Goal: Information Seeking & Learning: Understand process/instructions

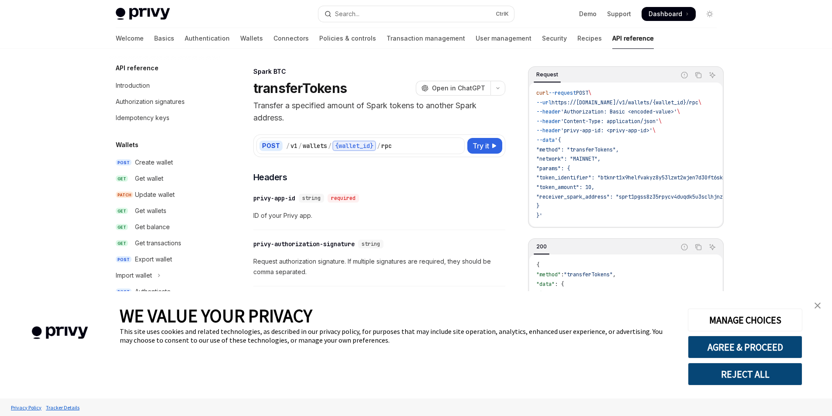
click at [816, 307] on img "close banner" at bounding box center [817, 306] width 6 height 6
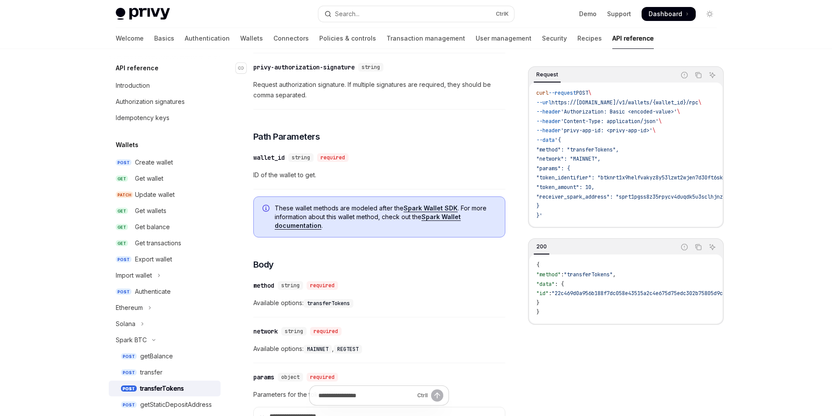
scroll to position [218, 0]
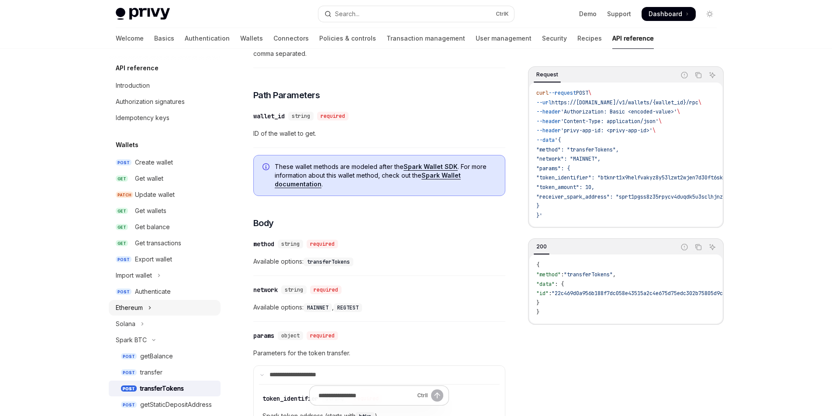
click at [145, 312] on button "Ethereum" at bounding box center [165, 308] width 112 height 16
type textarea "*"
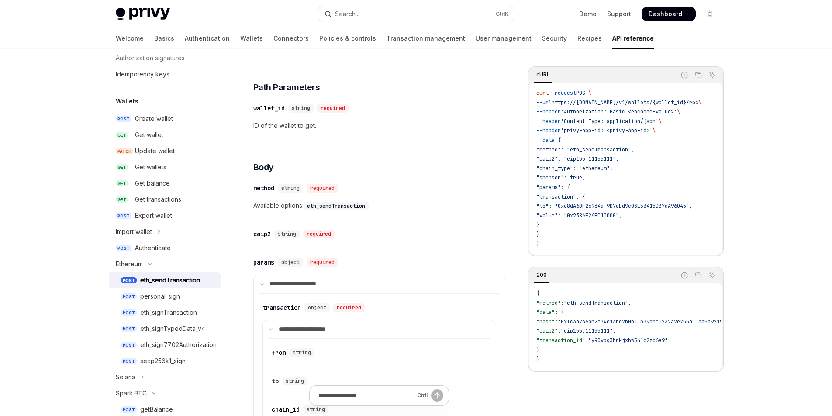
scroll to position [269, 0]
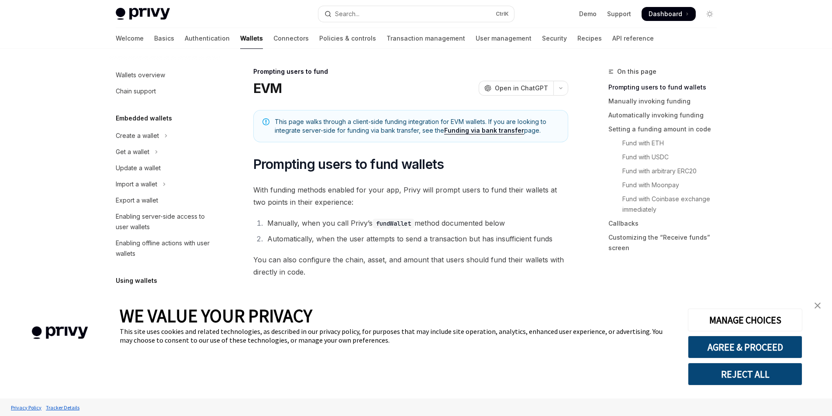
type textarea "*"
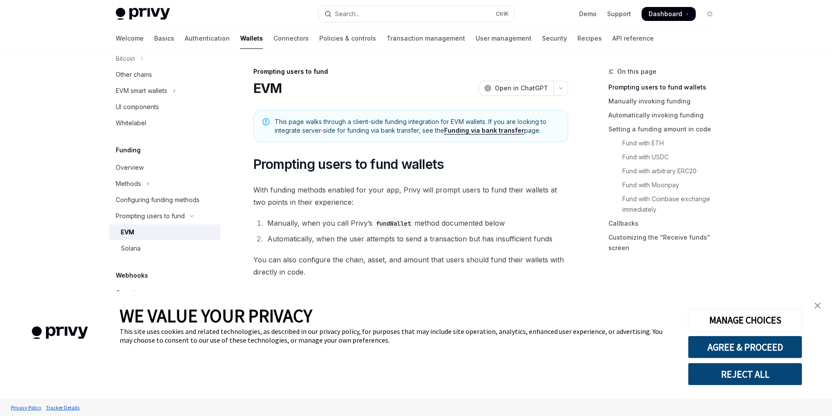
click at [820, 303] on link "close banner" at bounding box center [816, 305] width 17 height 17
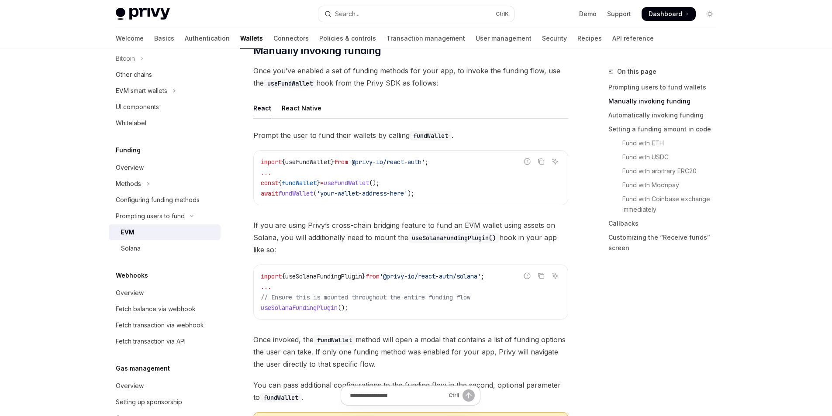
scroll to position [262, 0]
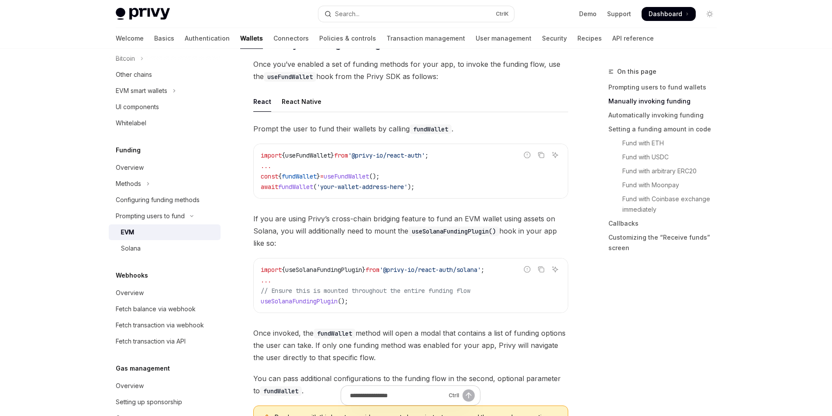
click at [426, 131] on code "fundWallet" at bounding box center [430, 129] width 42 height 10
click at [386, 160] on code "import { useFundWallet } from '@privy-io/react-auth' ; ... const { fundWallet }…" at bounding box center [411, 171] width 300 height 42
click at [386, 157] on span "'@privy-io/react-auth'" at bounding box center [386, 155] width 77 height 8
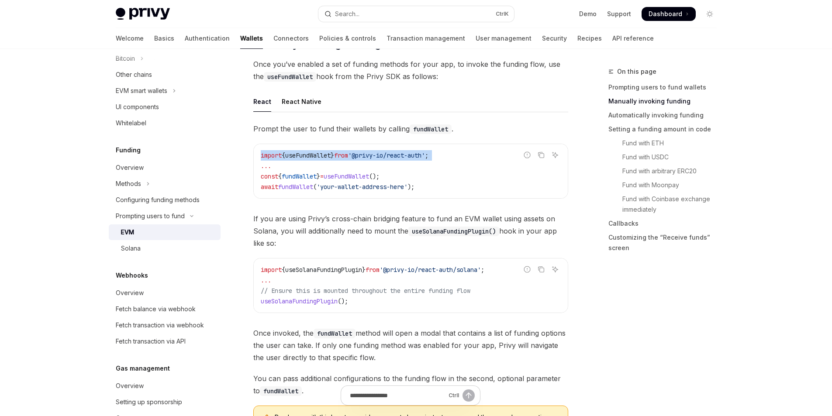
click at [386, 157] on span "'@privy-io/react-auth'" at bounding box center [386, 155] width 77 height 8
click at [368, 174] on span "useFundWallet" at bounding box center [345, 176] width 45 height 8
drag, startPoint x: 390, startPoint y: 175, endPoint x: 399, endPoint y: 175, distance: 8.3
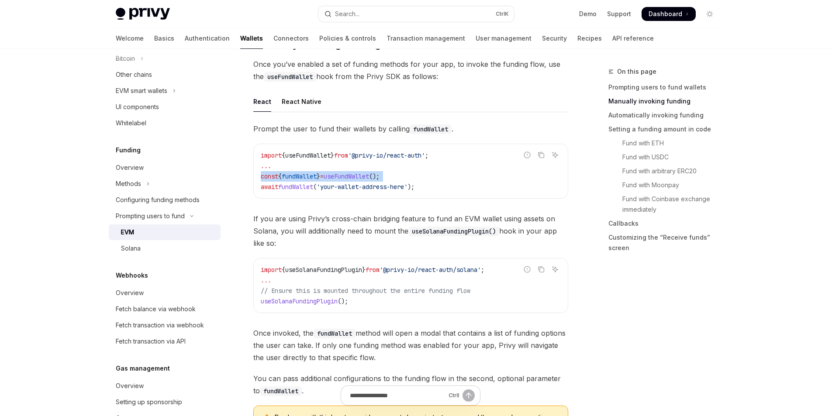
click at [379, 175] on span "();" at bounding box center [374, 176] width 10 height 8
click at [403, 176] on code "import { useFundWallet } from '@privy-io/react-auth' ; ... const { fundWallet }…" at bounding box center [411, 171] width 300 height 42
click at [379, 175] on span "();" at bounding box center [374, 176] width 10 height 8
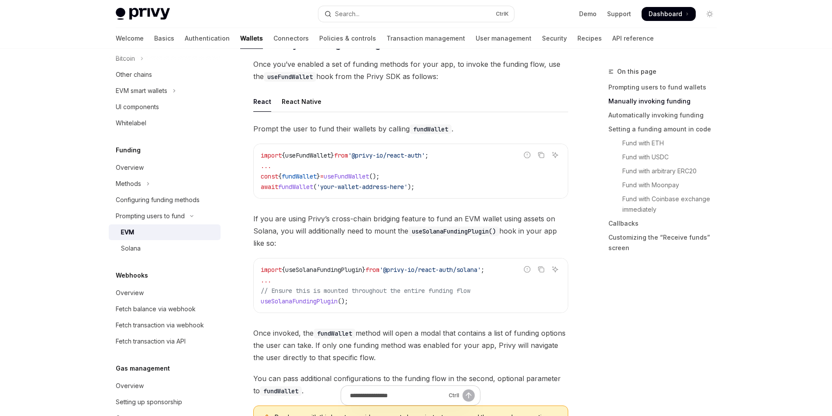
click at [410, 182] on code "import { useFundWallet } from '@privy-io/react-auth' ; ... const { fundWallet }…" at bounding box center [411, 171] width 300 height 42
drag, startPoint x: 437, startPoint y: 186, endPoint x: 257, endPoint y: 181, distance: 179.5
click at [257, 181] on div "import { useFundWallet } from '@privy-io/react-auth' ; ... const { fundWallet }…" at bounding box center [411, 171] width 314 height 54
click at [440, 182] on code "import { useFundWallet } from '@privy-io/react-auth' ; ... const { fundWallet }…" at bounding box center [411, 171] width 300 height 42
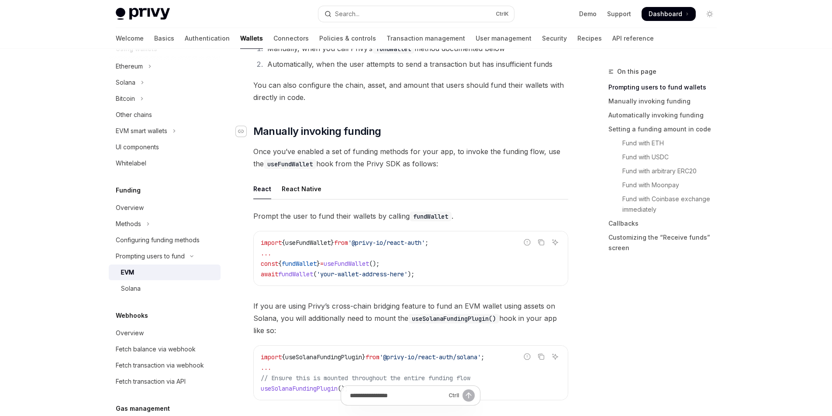
scroll to position [228, 0]
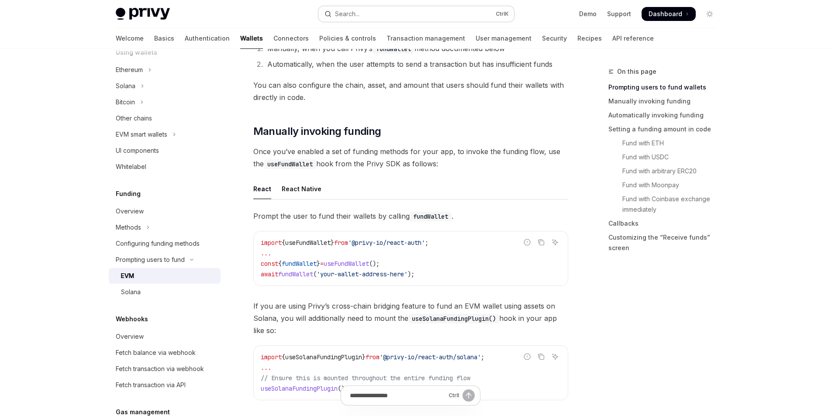
click at [425, 17] on button "Search... Ctrl K" at bounding box center [416, 14] width 196 height 16
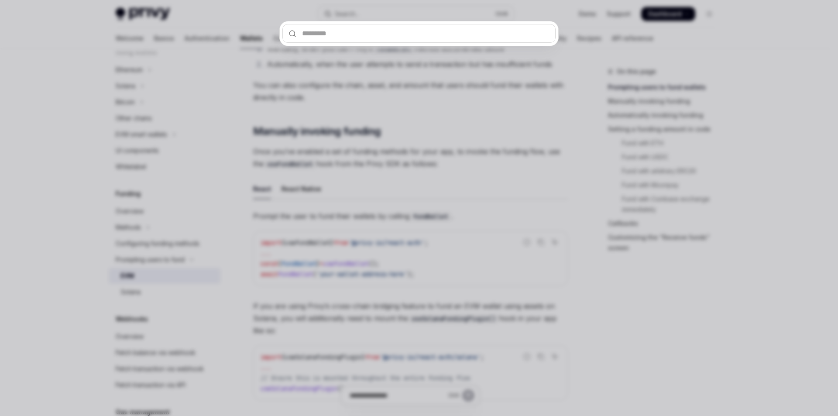
type input "**********"
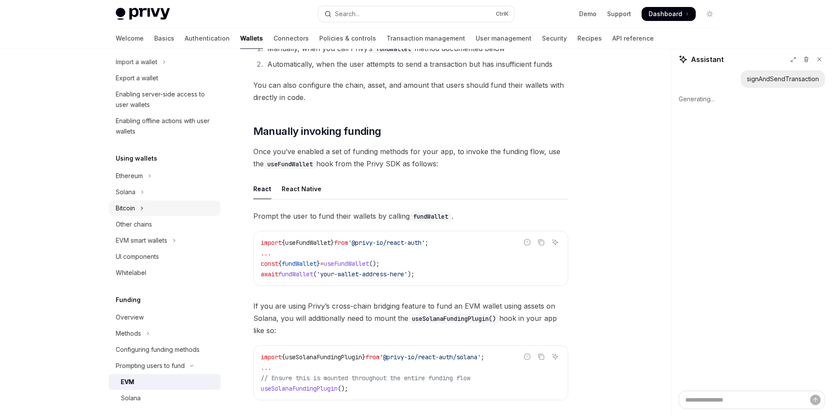
scroll to position [97, 0]
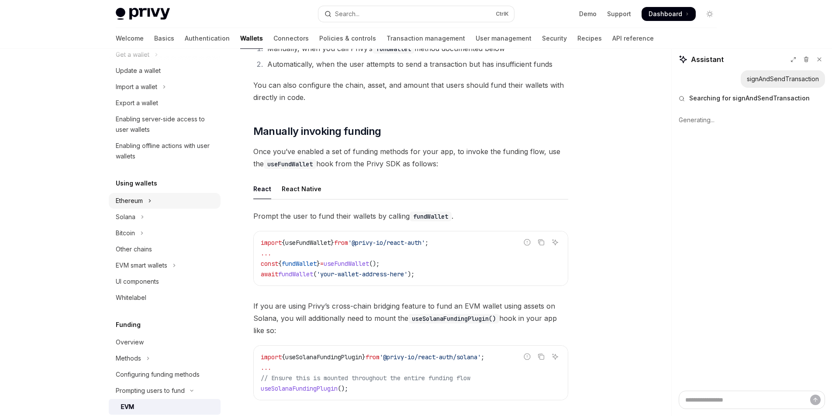
click at [145, 199] on button "Ethereum" at bounding box center [165, 201] width 112 height 16
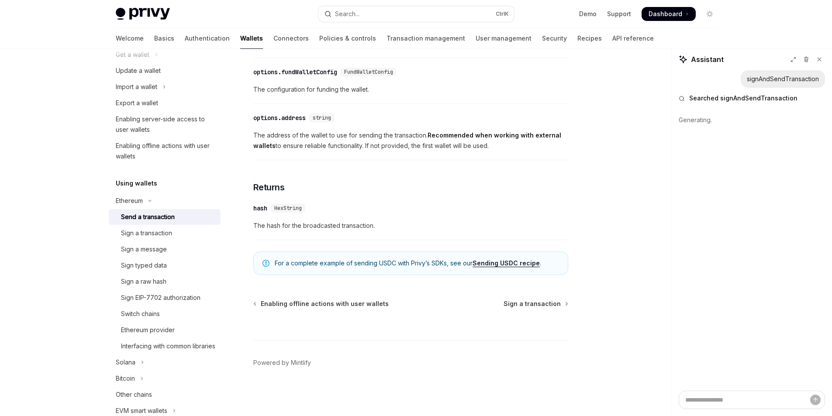
scroll to position [528, 0]
click at [174, 235] on div "Sign a transaction" at bounding box center [168, 233] width 94 height 10
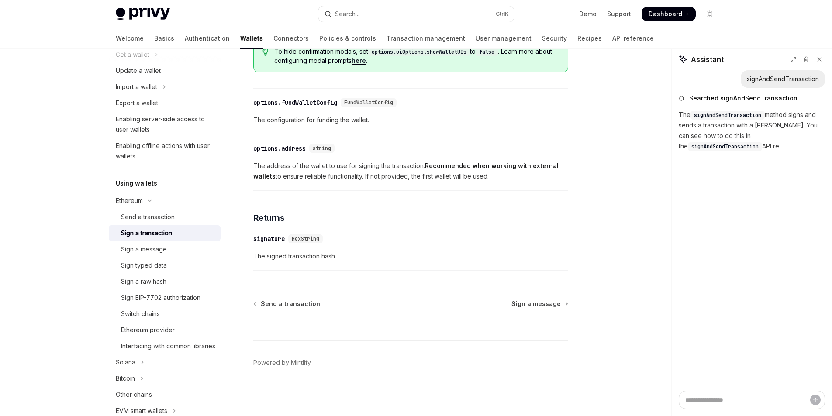
scroll to position [497, 0]
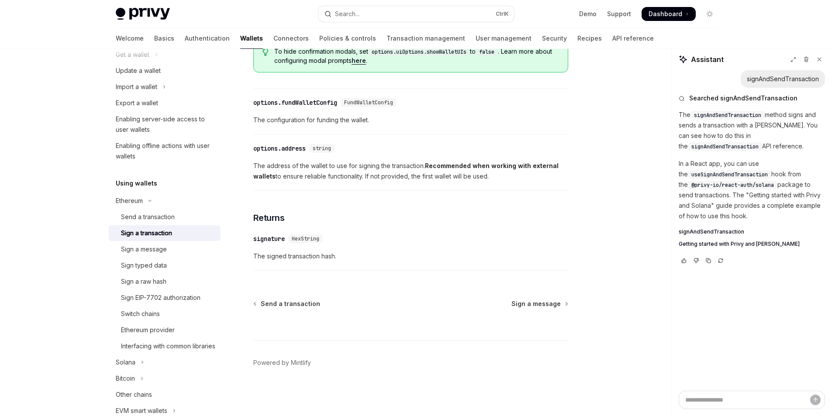
click at [734, 145] on span "signAndSendTransaction" at bounding box center [724, 146] width 67 height 7
drag, startPoint x: 721, startPoint y: 109, endPoint x: 724, endPoint y: 164, distance: 55.1
click at [721, 110] on div "Searched signAndSendTransaction The signAndSendTransaction method signs and sen…" at bounding box center [751, 179] width 146 height 183
click at [708, 232] on span "signAndSendTransaction" at bounding box center [710, 231] width 65 height 7
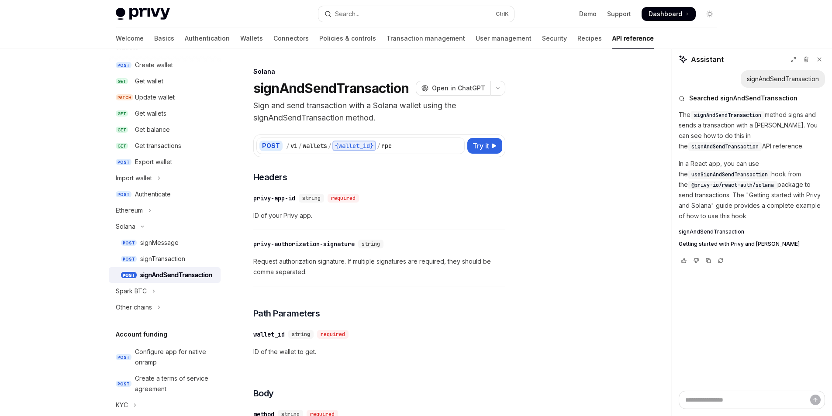
click at [719, 243] on span "Getting started with Privy and [PERSON_NAME]" at bounding box center [738, 244] width 121 height 7
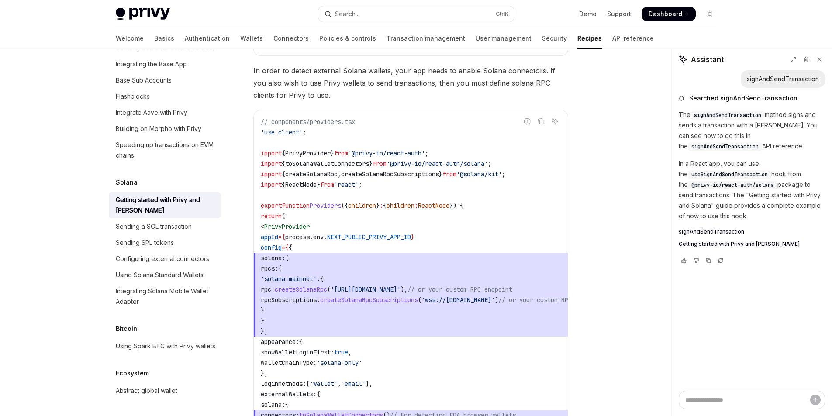
scroll to position [437, 0]
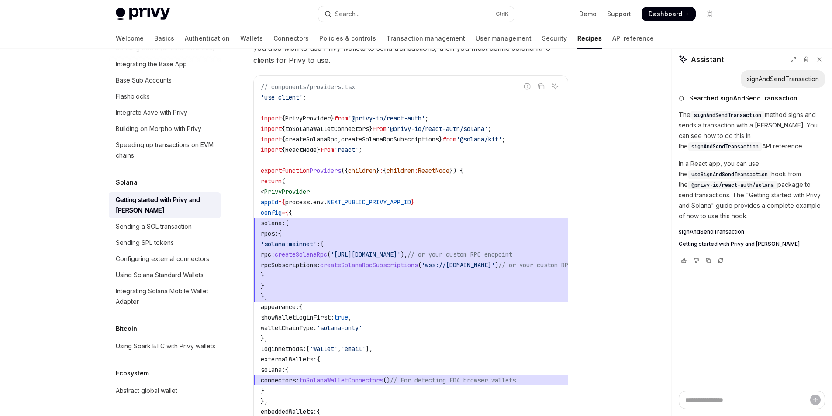
click at [425, 213] on code "// components/providers.tsx 'use client' ; import { PrivyProvider } from '@priv…" at bounding box center [442, 291] width 363 height 419
drag, startPoint x: 323, startPoint y: 208, endPoint x: 402, endPoint y: 241, distance: 85.5
click at [392, 240] on code "// components/providers.tsx 'use client' ; import { PrivyProvider } from '@priv…" at bounding box center [442, 291] width 363 height 419
click at [436, 245] on span "'solana:mainnet' : {" at bounding box center [442, 244] width 363 height 10
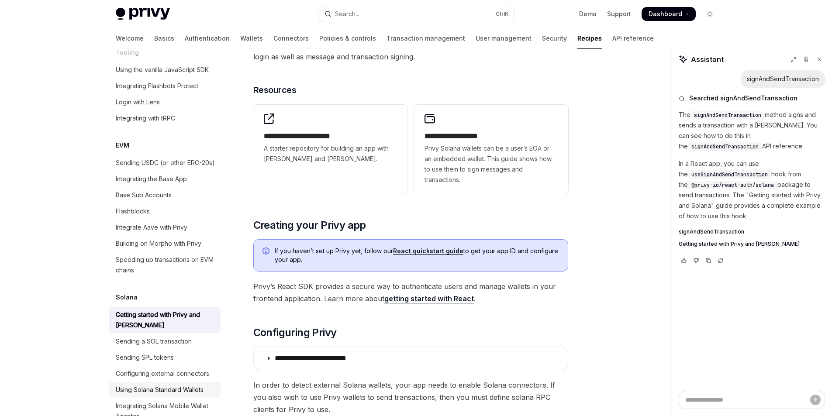
scroll to position [1174, 0]
click at [183, 167] on div "Sending USDC (or other ERC-20s)" at bounding box center [165, 161] width 99 height 10
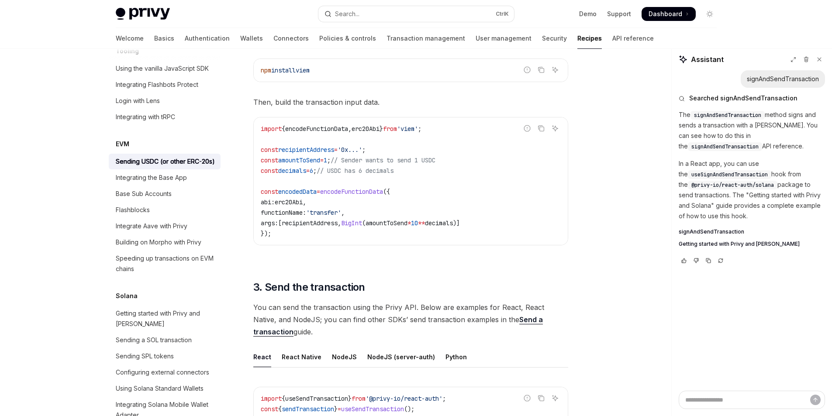
scroll to position [437, 0]
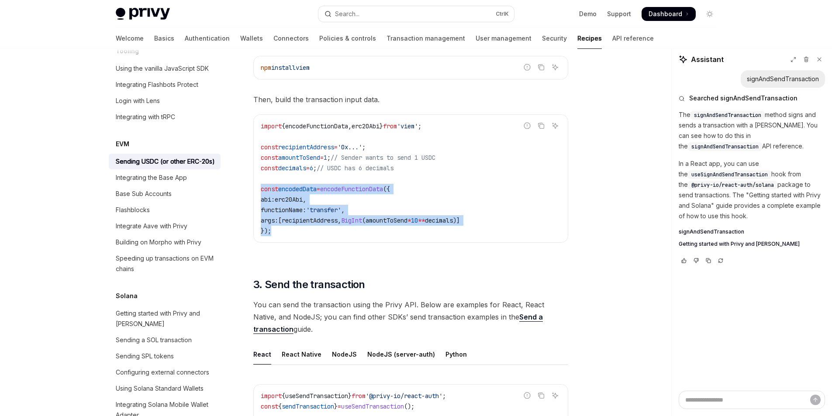
drag, startPoint x: 289, startPoint y: 232, endPoint x: 258, endPoint y: 189, distance: 52.0
click at [258, 189] on div "import { encodeFunctionData , erc20Abi } from 'viem' ; const recipientAddress =…" at bounding box center [411, 178] width 314 height 127
copy code "const encodedData = encodeFunctionData ({ abi: erc20Abi , functionName: 'transf…"
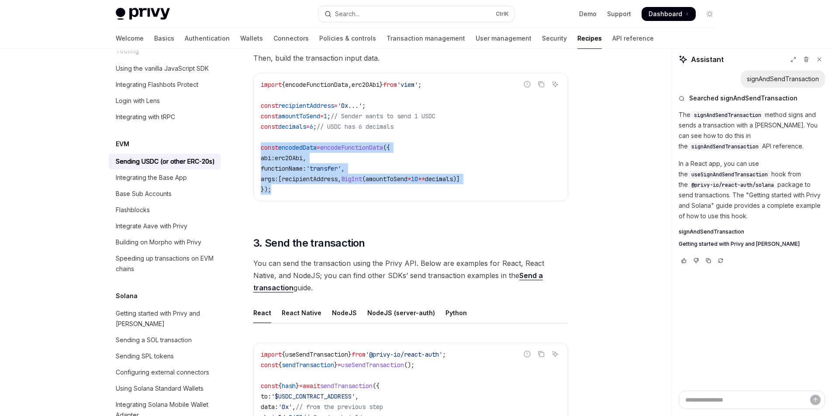
scroll to position [480, 0]
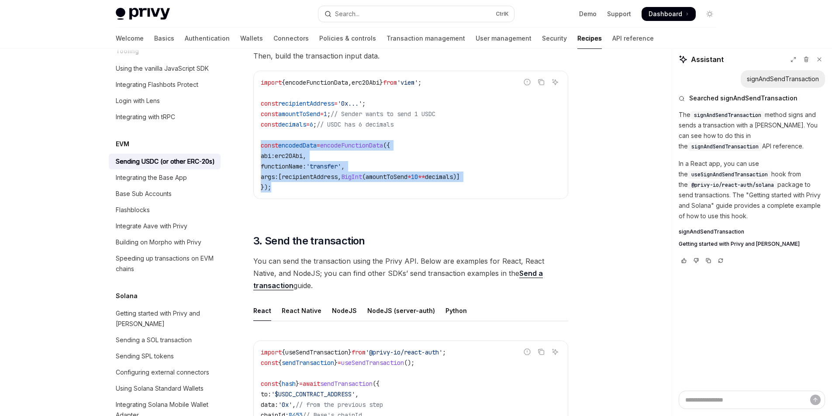
click at [344, 211] on div "First, install the viem package if it is not installed yet. Report incorrect co…" at bounding box center [410, 102] width 315 height 222
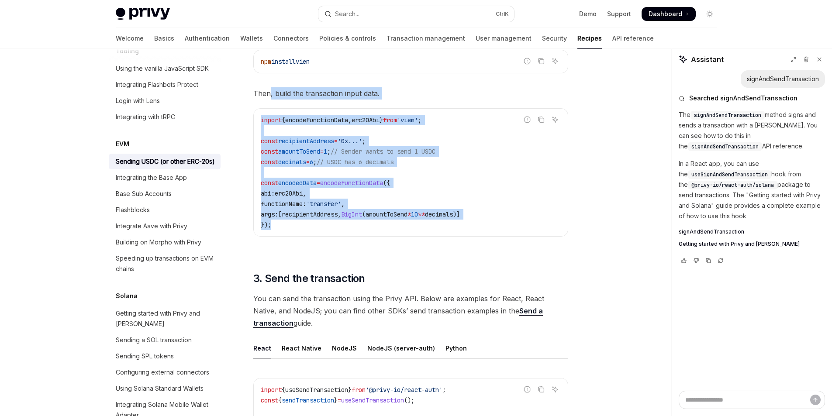
scroll to position [437, 0]
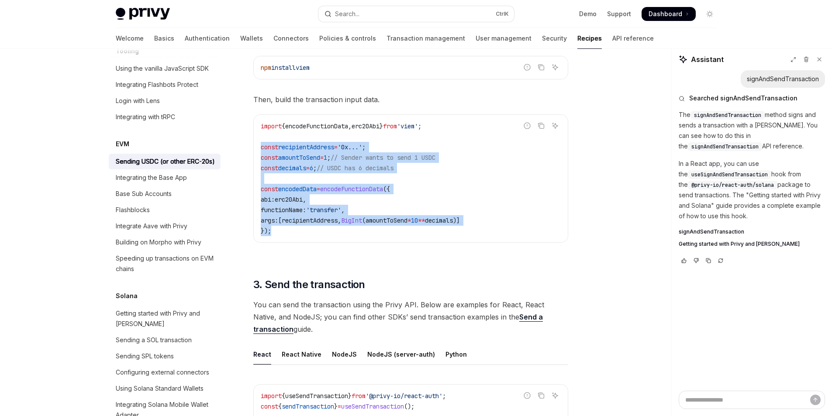
drag, startPoint x: 323, startPoint y: 203, endPoint x: 268, endPoint y: 142, distance: 82.2
click at [254, 150] on div "First, install the viem package if it is not installed yet. Report incorrect co…" at bounding box center [410, 146] width 315 height 222
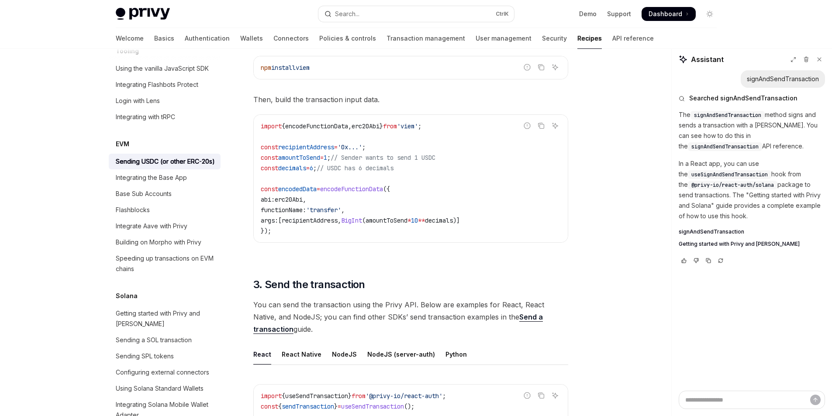
click at [329, 126] on span "encodeFunctionData" at bounding box center [316, 126] width 63 height 8
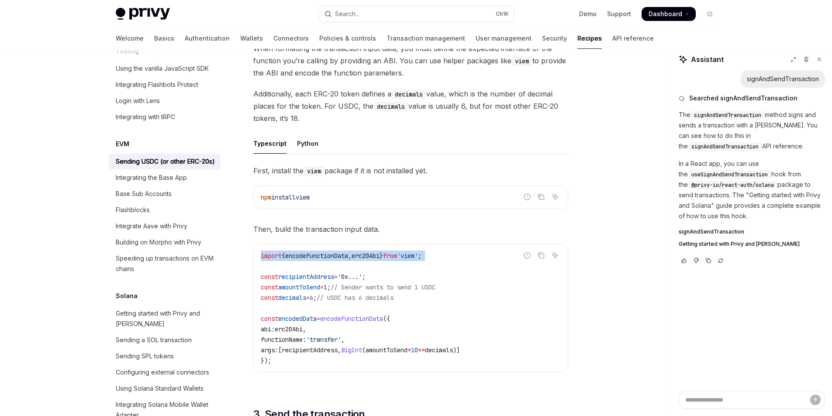
scroll to position [306, 0]
copy code "import { encodeFunctionData , erc20Abi } from 'viem' ;"
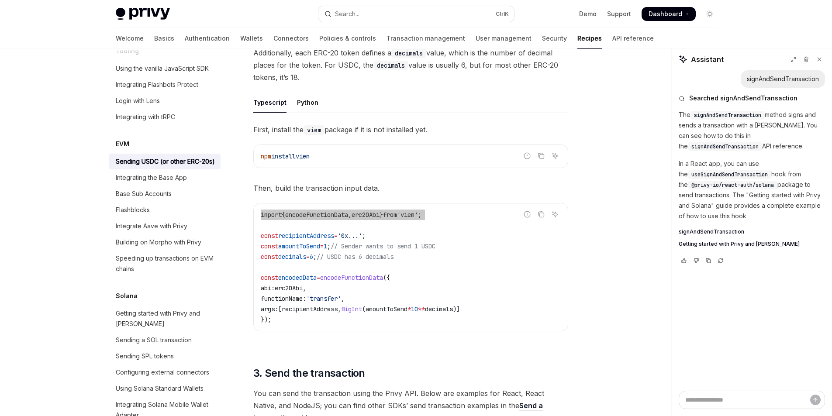
scroll to position [349, 0]
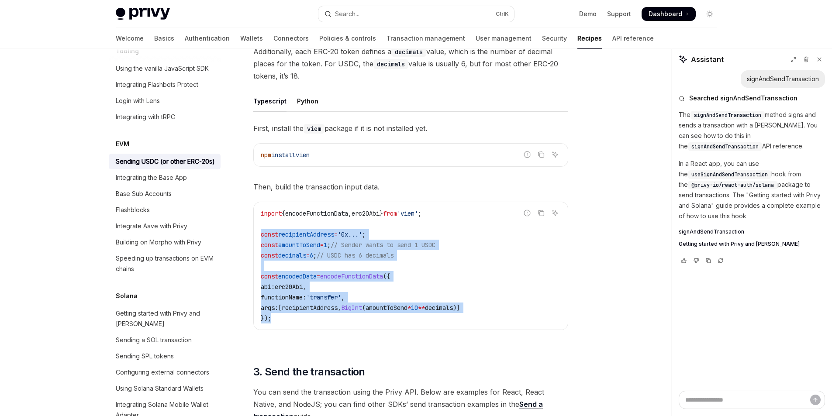
drag, startPoint x: 287, startPoint y: 318, endPoint x: 255, endPoint y: 233, distance: 90.9
click at [255, 233] on div "import { encodeFunctionData , erc20Abi } from 'viem' ; const recipientAddress =…" at bounding box center [411, 265] width 314 height 127
copy code "const recipientAddress = '0x...' ; const amountToSend = 1 ; // Sender wants to …"
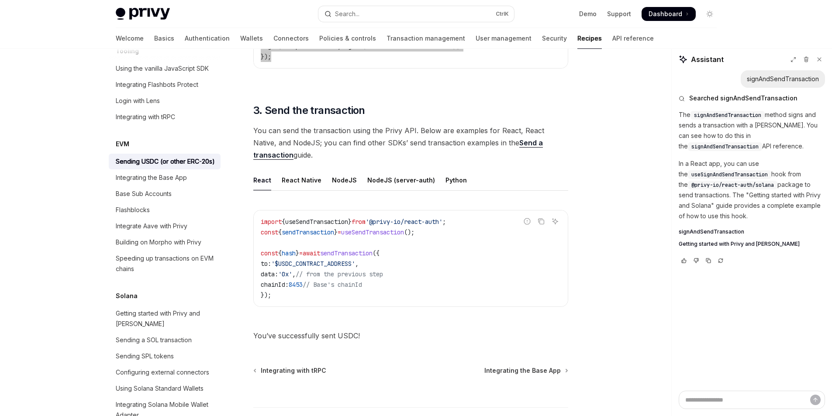
scroll to position [611, 0]
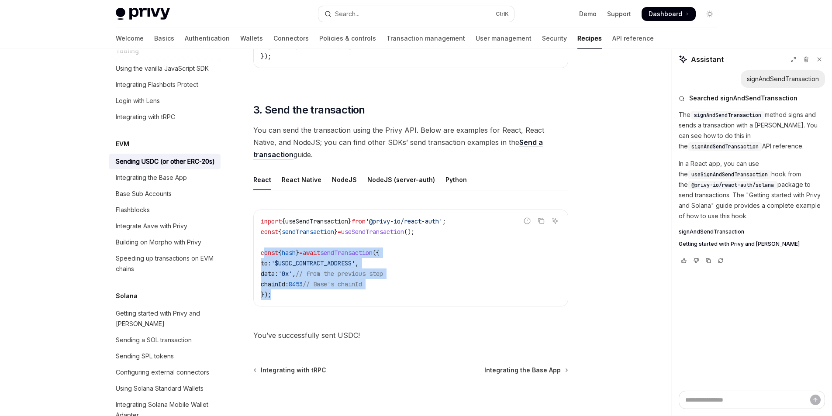
drag, startPoint x: 298, startPoint y: 299, endPoint x: 303, endPoint y: 246, distance: 53.9
click at [265, 253] on code "import { useSendTransaction } from '@privy-io/react-auth' ; const { sendTransac…" at bounding box center [411, 258] width 300 height 84
click at [341, 270] on span "// from the previous step" at bounding box center [339, 274] width 87 height 8
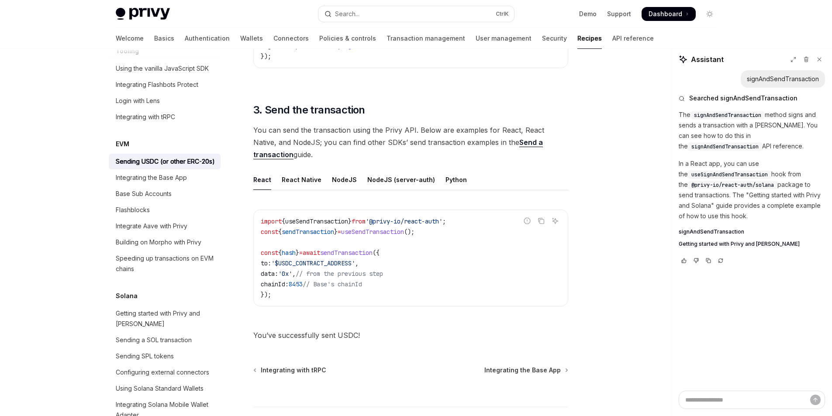
click at [442, 219] on span "'@privy-io/react-auth'" at bounding box center [403, 221] width 77 height 8
copy code "import { useSendTransaction } from '@privy-io/react-auth' ;"
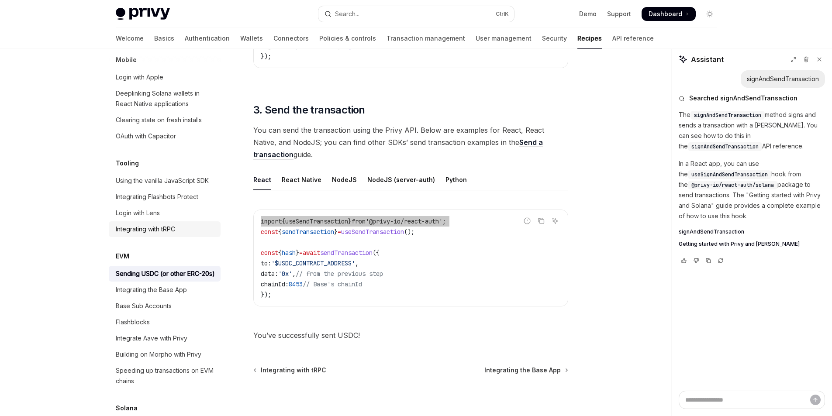
scroll to position [1130, 0]
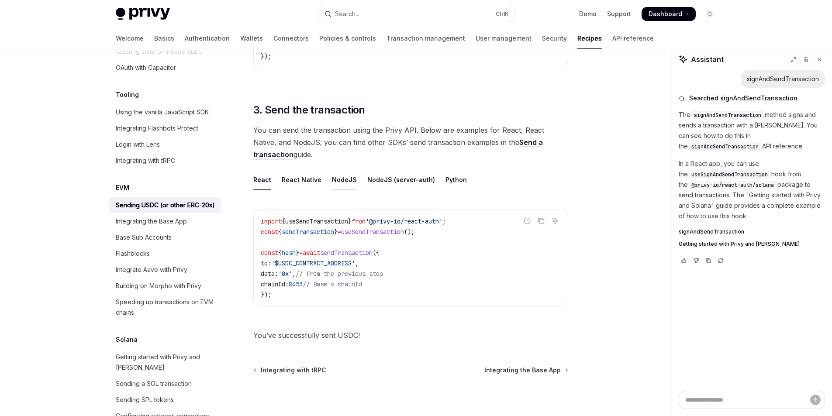
click at [342, 179] on div "NodeJS" at bounding box center [344, 179] width 25 height 21
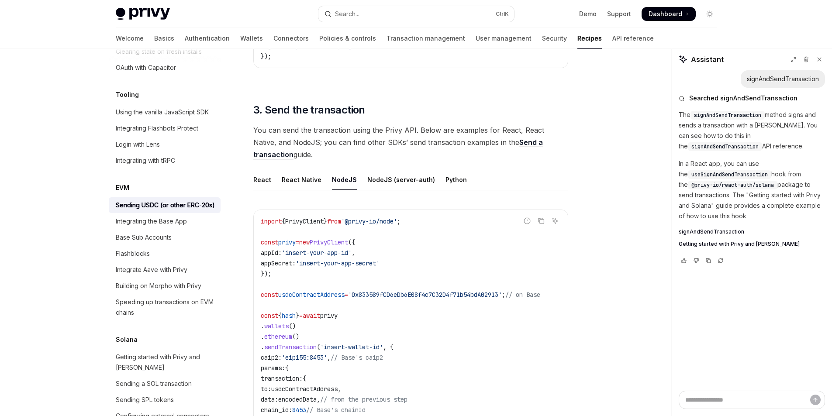
click at [397, 221] on span "'@privy-io/node'" at bounding box center [369, 221] width 56 height 8
drag, startPoint x: 361, startPoint y: 222, endPoint x: 412, endPoint y: 221, distance: 51.5
click at [397, 221] on span "'@privy-io/node'" at bounding box center [369, 221] width 56 height 8
copy span "@privy-io/node"
click at [393, 179] on div "NodeJS (server-auth)" at bounding box center [401, 179] width 68 height 21
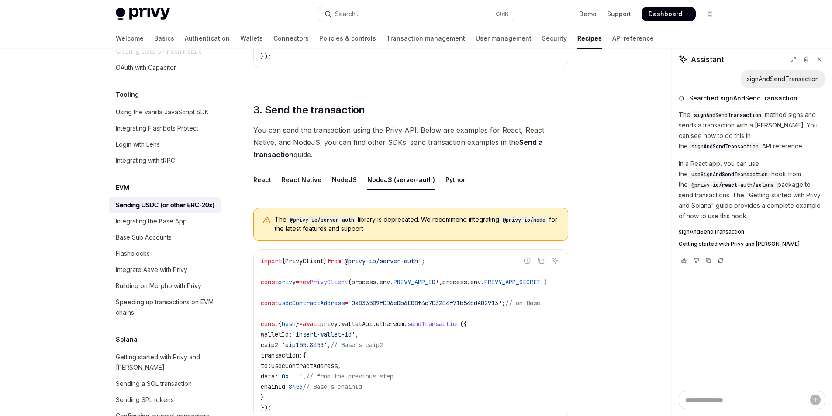
click at [395, 262] on span "'@privy-io/server-auth'" at bounding box center [381, 261] width 80 height 8
copy code "import { PrivyClient } from '@privy-io/server-auth' ;"
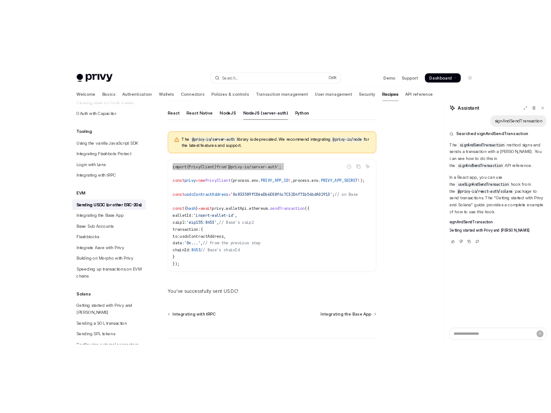
scroll to position [742, 0]
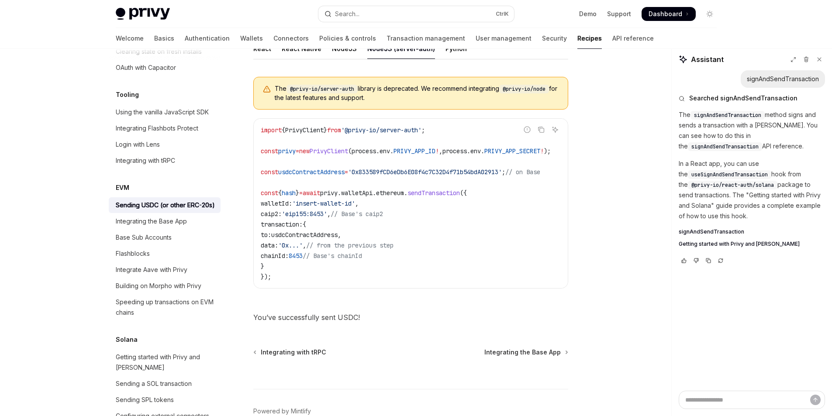
click at [328, 153] on span "PrivyClient" at bounding box center [329, 151] width 38 height 8
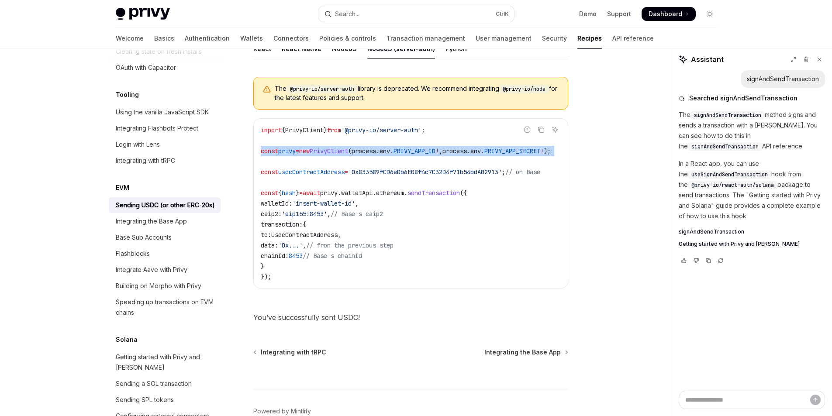
click at [328, 153] on span "PrivyClient" at bounding box center [329, 151] width 38 height 8
copy code "const privy = new PrivyClient ( process . env . PRIVY_APP_ID ! , process . env …"
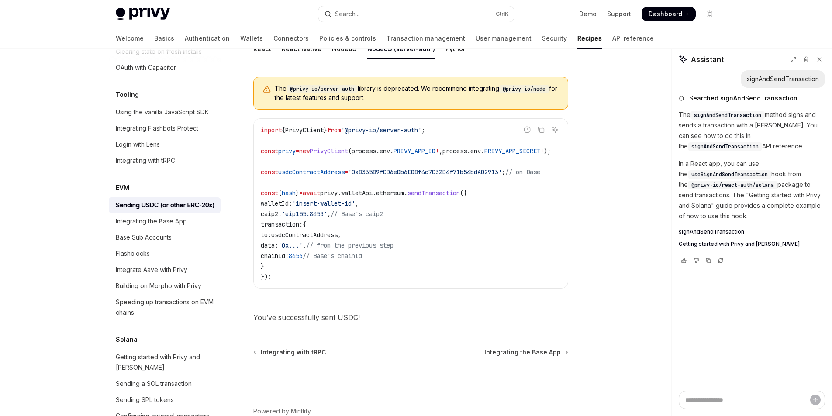
click at [315, 173] on span "usdcContractAddress" at bounding box center [311, 172] width 66 height 8
click at [377, 172] on span "'0x833589fCD6eDb6E08f4c7C32D4f71b54bdA02913'" at bounding box center [425, 172] width 154 height 8
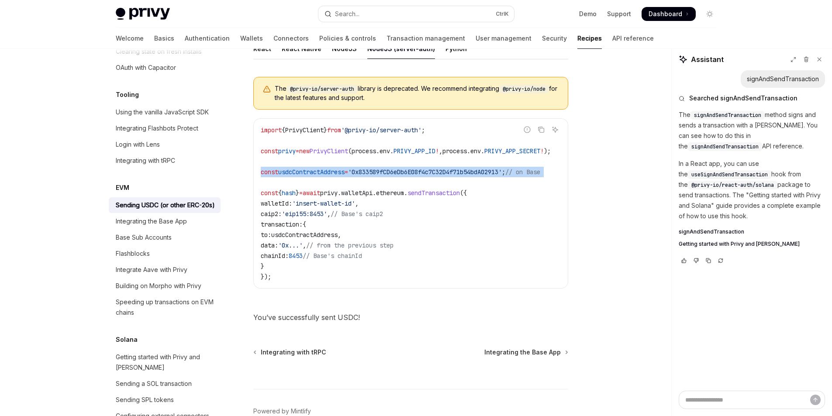
click at [328, 176] on code "import { PrivyClient } from '@privy-io/server-auth' ; const privy = new PrivyCl…" at bounding box center [416, 203] width 311 height 157
click at [303, 254] on span "8453" at bounding box center [296, 256] width 14 height 8
drag, startPoint x: 300, startPoint y: 268, endPoint x: 281, endPoint y: 260, distance: 20.6
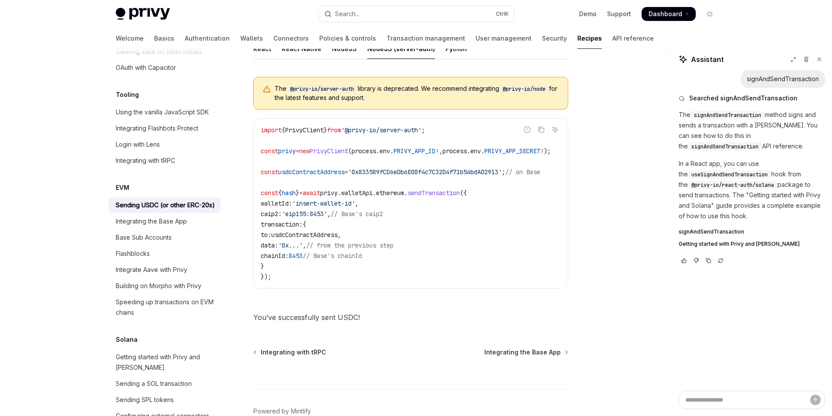
click at [283, 261] on code "import { PrivyClient } from '@privy-io/server-auth' ; const privy = new PrivyCl…" at bounding box center [416, 203] width 311 height 157
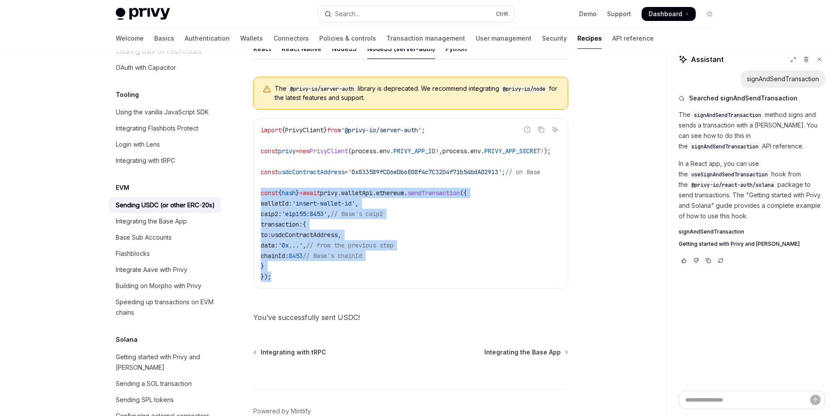
drag, startPoint x: 279, startPoint y: 274, endPoint x: 249, endPoint y: 189, distance: 89.7
copy code "const { hash } = await privy . walletApi . ethereum . sendTransaction ({ wallet…"
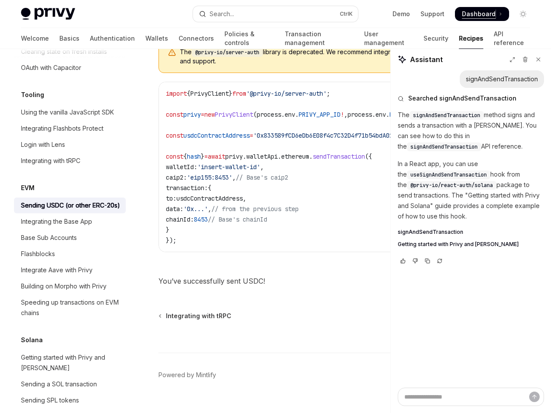
type textarea "*"
drag, startPoint x: 456, startPoint y: 321, endPoint x: 451, endPoint y: 327, distance: 7.4
click at [456, 321] on div "signAndSendTransaction Searched signAndSendTransaction The signAndSendTransacti…" at bounding box center [471, 228] width 160 height 317
click at [252, 121] on code "import { PrivyClient } from '@privy-io/server-auth' ; const privy = new PrivyCl…" at bounding box center [347, 166] width 362 height 157
drag, startPoint x: 250, startPoint y: 109, endPoint x: 202, endPoint y: 109, distance: 47.6
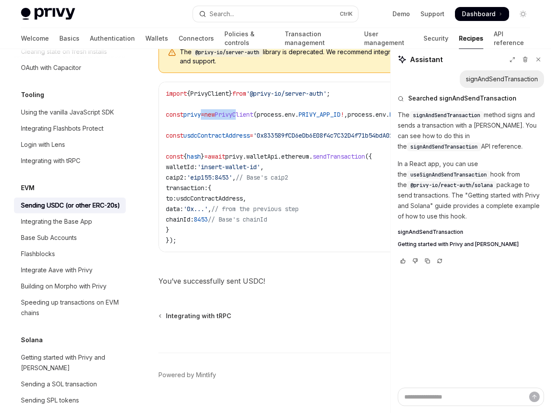
click at [202, 109] on code "import { PrivyClient } from '@privy-io/server-auth' ; const privy = new PrivyCl…" at bounding box center [347, 166] width 362 height 157
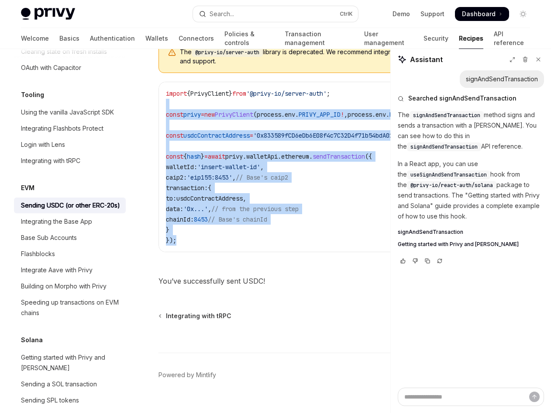
drag, startPoint x: 206, startPoint y: 103, endPoint x: 235, endPoint y: 236, distance: 135.7
click at [235, 236] on code "import { PrivyClient } from '@privy-io/server-auth' ; const privy = new PrivyCl…" at bounding box center [347, 166] width 362 height 157
click at [234, 236] on code "import { PrivyClient } from '@privy-io/server-auth' ; const privy = new PrivyCl…" at bounding box center [347, 166] width 362 height 157
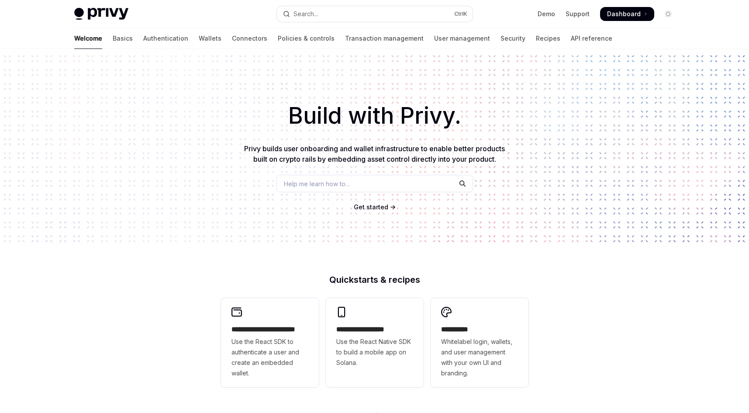
type textarea "*"
click at [109, 13] on img at bounding box center [101, 14] width 54 height 12
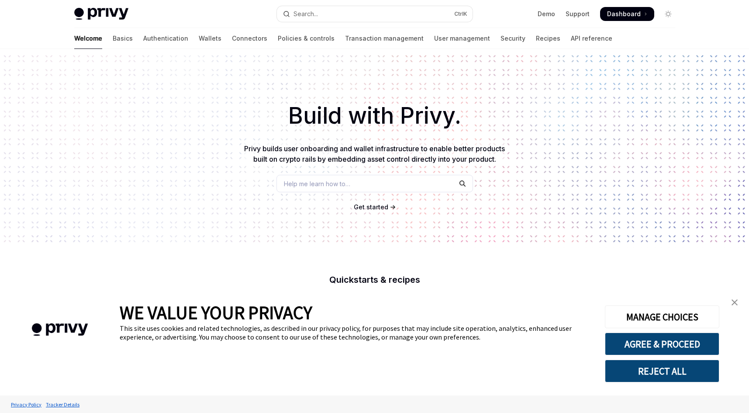
type textarea "*"
